Goal: Transaction & Acquisition: Purchase product/service

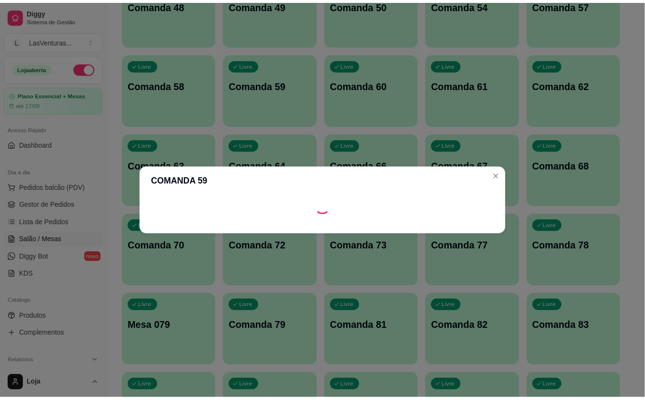
scroll to position [774, 0]
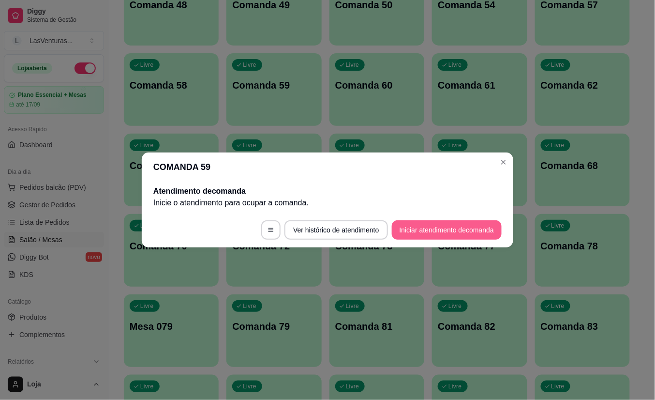
click at [416, 225] on button "Iniciar atendimento de comanda" at bounding box center [447, 229] width 110 height 19
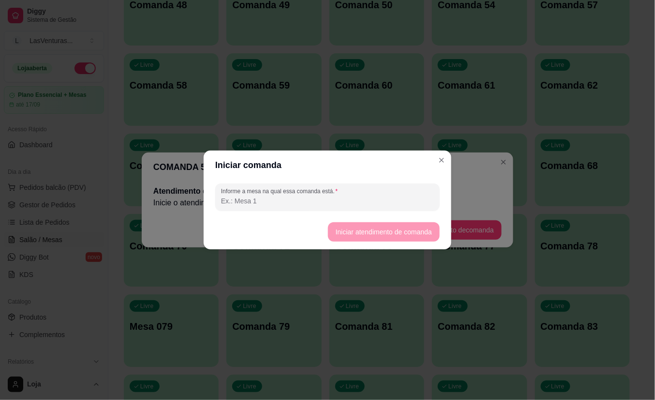
click at [444, 173] on header "Iniciar comanda" at bounding box center [328, 164] width 248 height 29
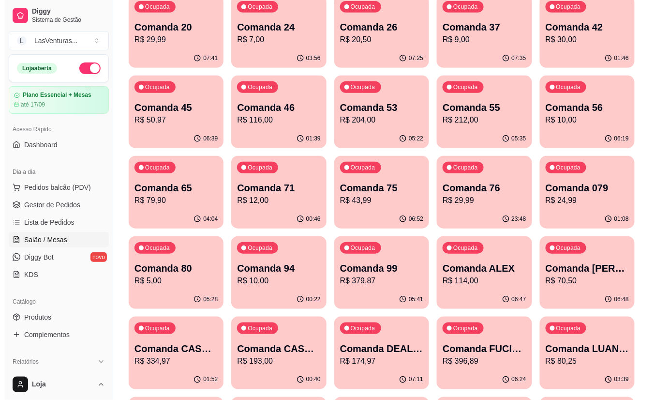
scroll to position [0, 0]
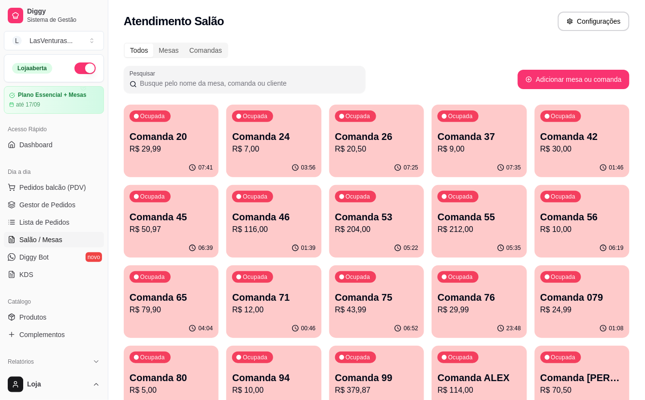
click at [279, 304] on p "R$ 12,00" at bounding box center [273, 310] width 83 height 12
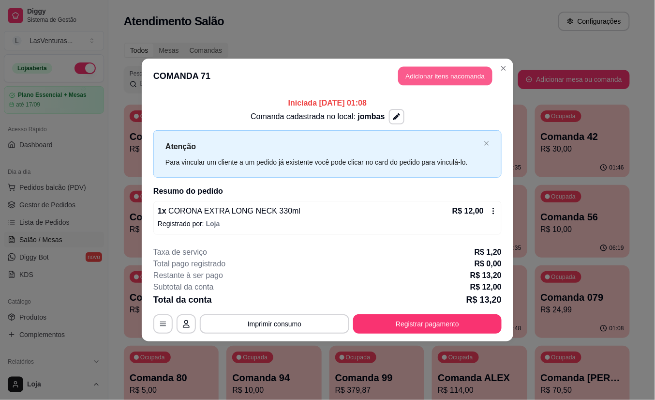
click at [437, 77] on button "Adicionar itens na comanda" at bounding box center [445, 76] width 94 height 19
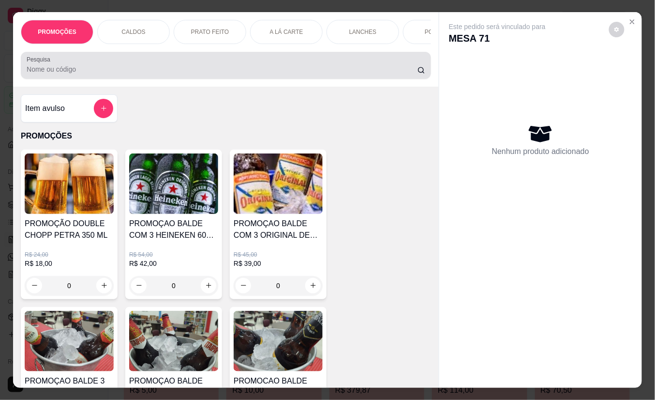
click at [165, 67] on div at bounding box center [226, 65] width 399 height 19
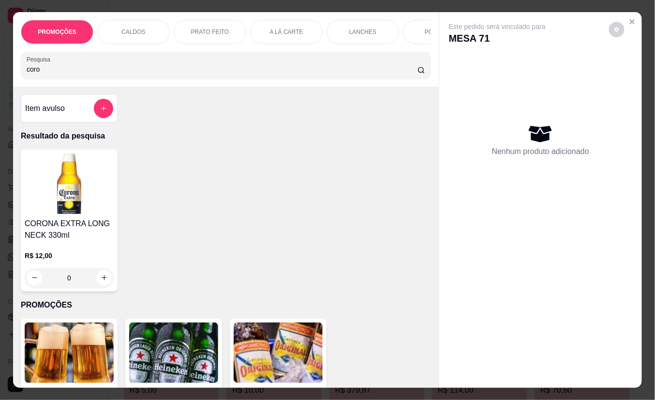
click at [75, 74] on input "coro" at bounding box center [222, 69] width 391 height 10
type input "coro"
click at [101, 282] on icon "increase-product-quantity" at bounding box center [104, 277] width 7 height 7
type input "1"
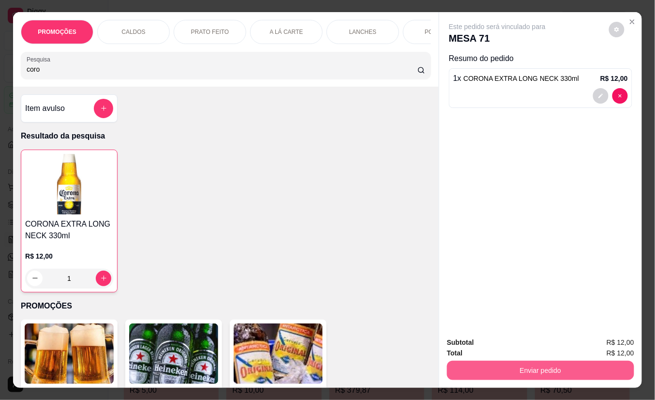
click at [529, 366] on button "Enviar pedido" at bounding box center [540, 369] width 187 height 19
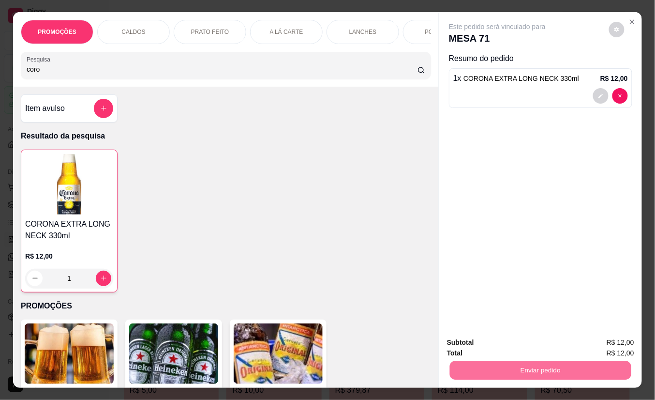
click at [543, 343] on button "Não registrar e enviar pedido" at bounding box center [508, 342] width 101 height 18
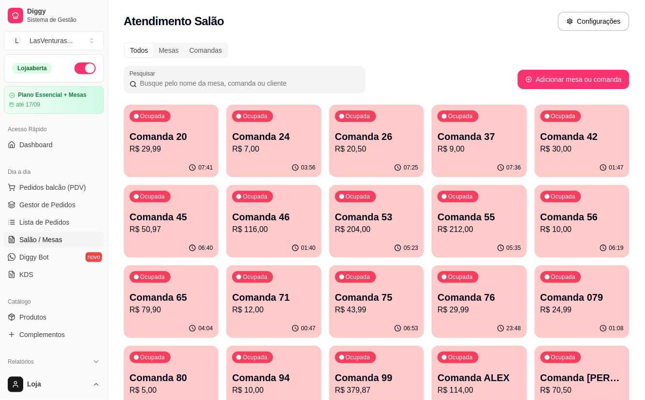
click at [381, 232] on p "R$ 204,00" at bounding box center [376, 230] width 83 height 12
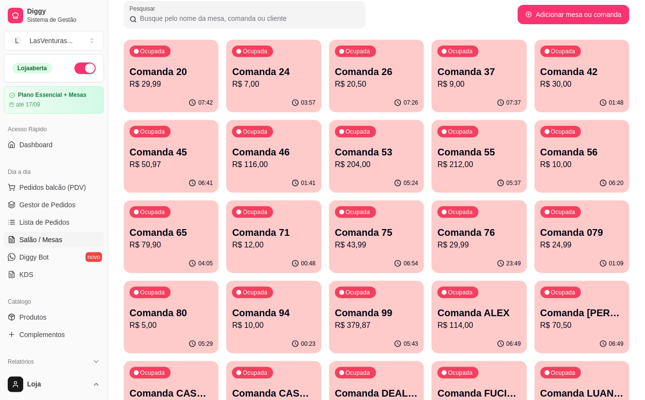
scroll to position [64, 0]
click at [363, 170] on p "R$ 204,00" at bounding box center [376, 164] width 81 height 11
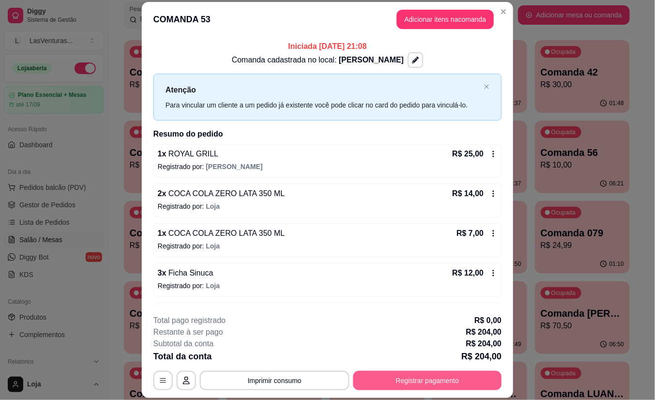
click at [424, 382] on button "Registrar pagamento" at bounding box center [427, 380] width 149 height 19
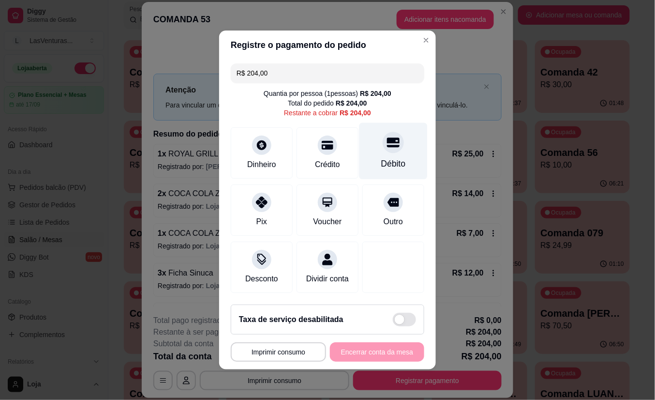
click at [383, 145] on div at bounding box center [393, 142] width 21 height 21
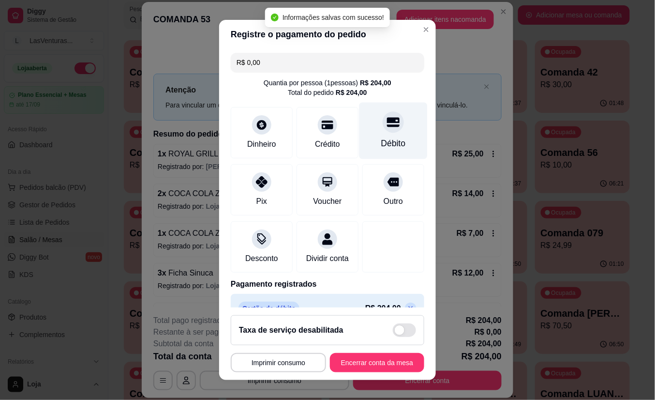
type input "R$ 0,00"
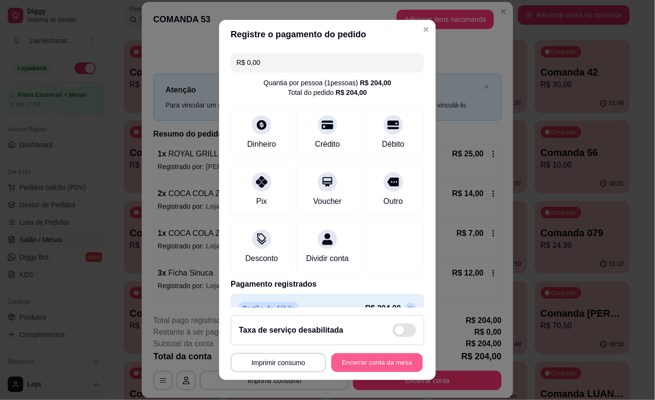
click at [370, 358] on button "Encerrar conta da mesa" at bounding box center [376, 362] width 91 height 19
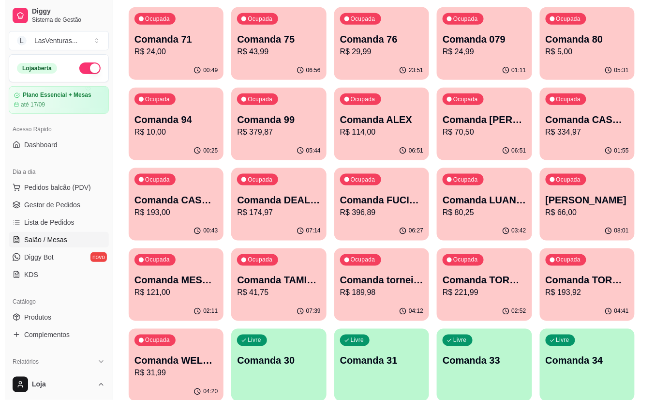
scroll to position [194, 0]
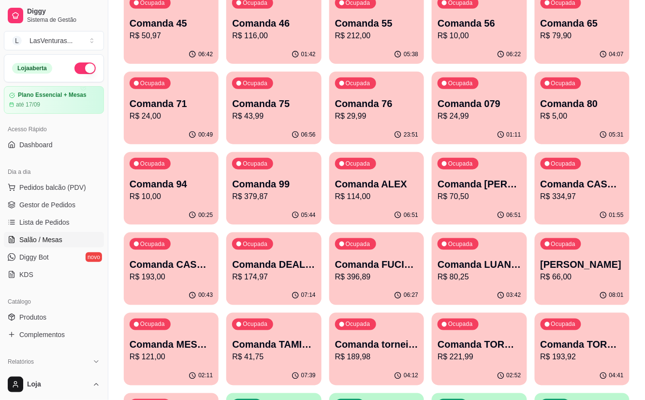
click at [176, 281] on p "R$ 193,00" at bounding box center [171, 277] width 83 height 12
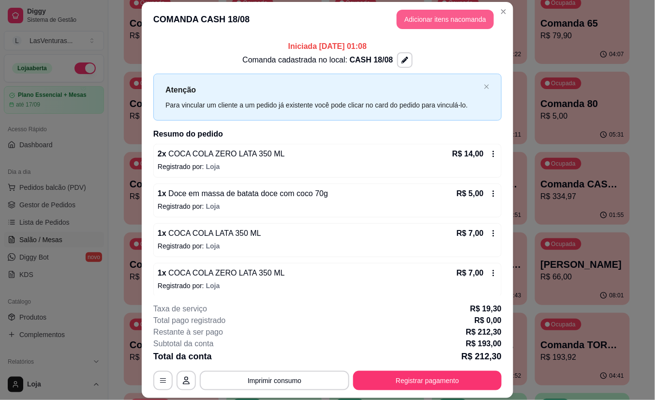
click at [434, 20] on button "Adicionar itens na comanda" at bounding box center [445, 19] width 97 height 19
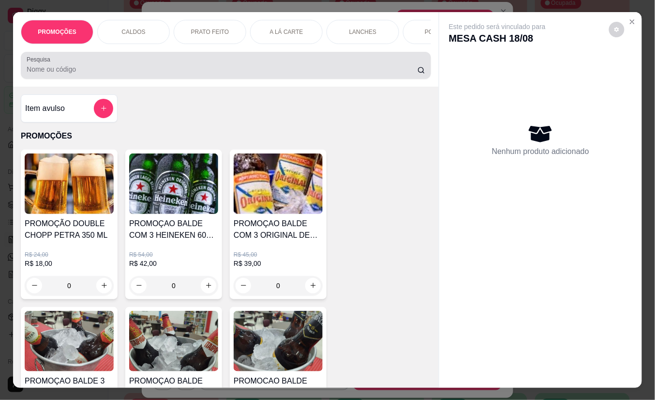
click at [93, 74] on input "Pesquisa" at bounding box center [222, 69] width 391 height 10
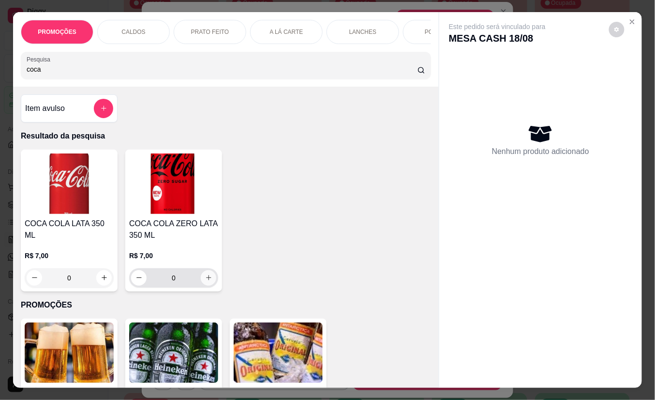
type input "coca"
click at [206, 281] on icon "increase-product-quantity" at bounding box center [208, 277] width 5 height 5
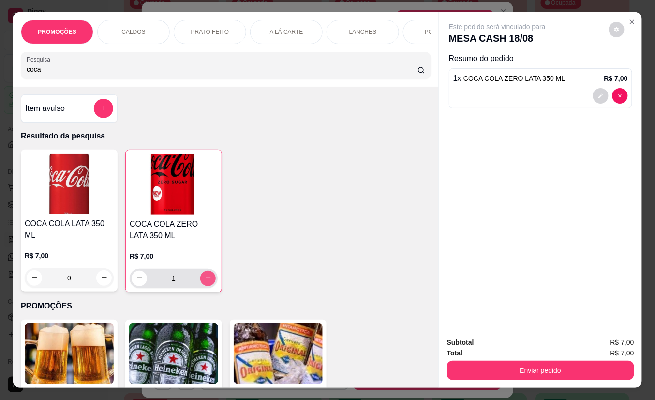
type input "1"
click at [206, 281] on icon "increase-product-quantity" at bounding box center [208, 278] width 5 height 5
type input "2"
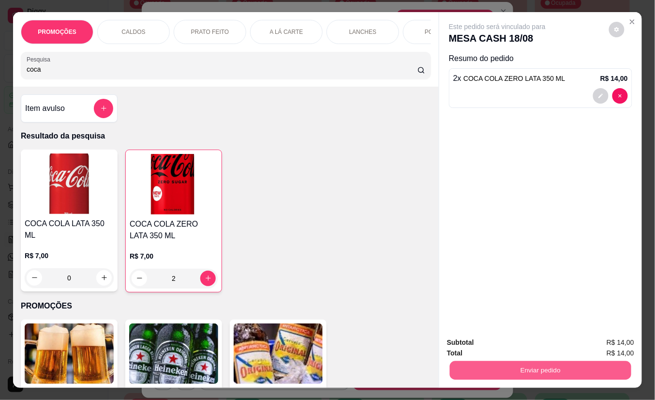
click at [532, 361] on button "Enviar pedido" at bounding box center [540, 370] width 181 height 19
click at [531, 346] on button "Não registrar e enviar pedido" at bounding box center [508, 342] width 98 height 18
